Goal: Understand process/instructions

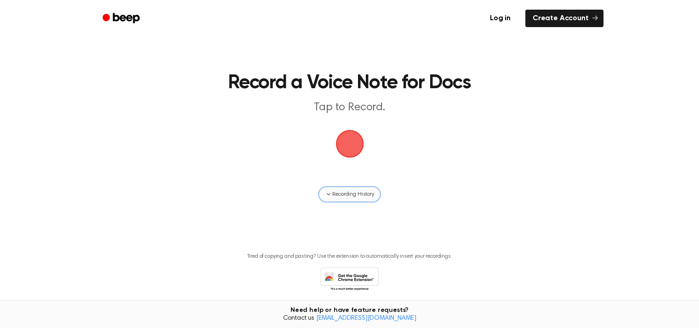
click at [373, 196] on span "Recording History" at bounding box center [352, 194] width 41 height 8
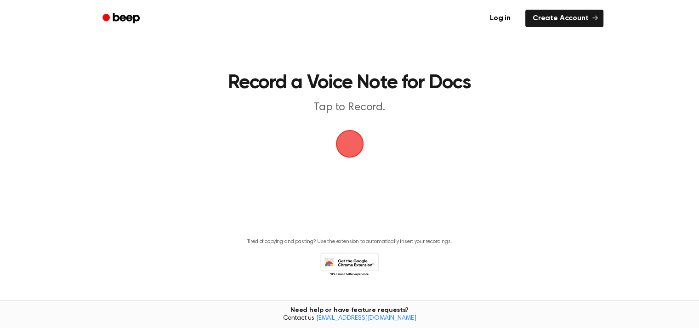
click at [350, 144] on span "button" at bounding box center [350, 144] width 50 height 50
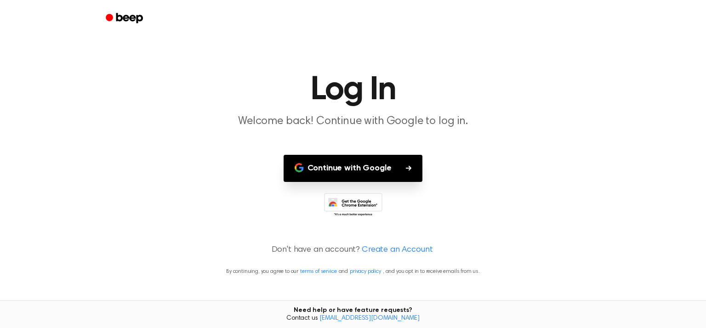
click at [355, 167] on button "Continue with Google" at bounding box center [352, 168] width 139 height 27
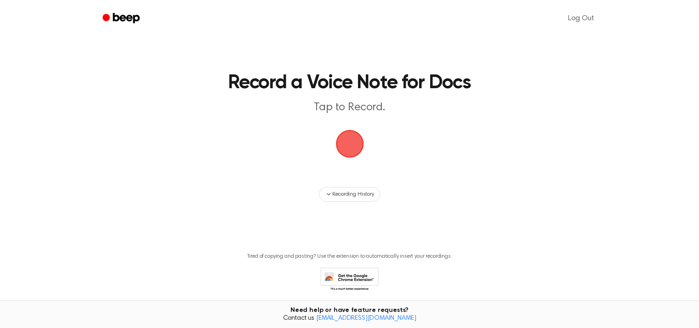
click at [361, 138] on span "button" at bounding box center [349, 143] width 31 height 31
click at [351, 145] on span "button" at bounding box center [350, 144] width 26 height 26
click at [351, 145] on span "button" at bounding box center [349, 144] width 28 height 28
click at [351, 145] on span "button" at bounding box center [349, 144] width 30 height 30
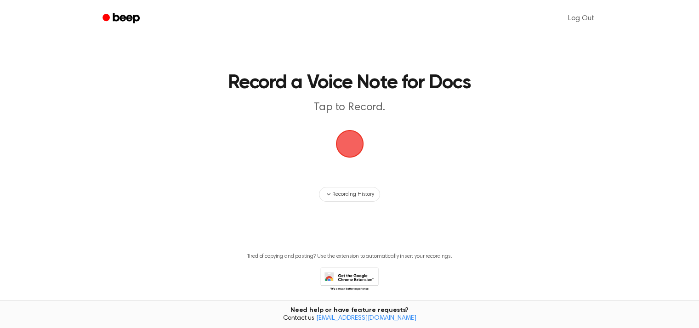
click at [351, 145] on span "button" at bounding box center [350, 144] width 26 height 26
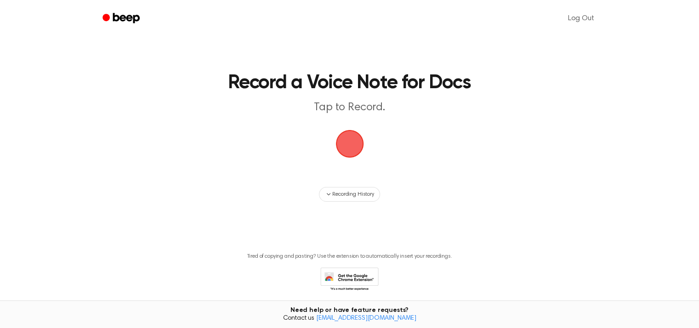
click at [351, 145] on span "button" at bounding box center [350, 144] width 26 height 26
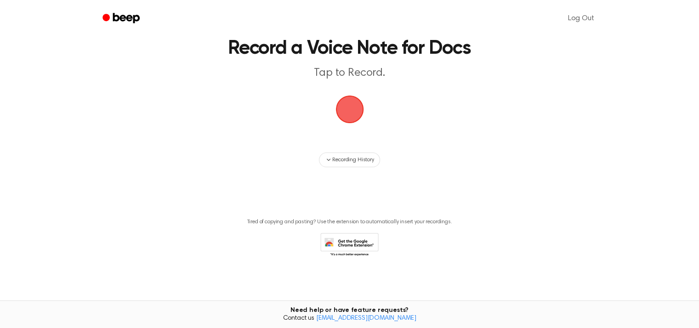
click at [353, 248] on icon at bounding box center [349, 245] width 58 height 25
